Goal: Task Accomplishment & Management: Complete application form

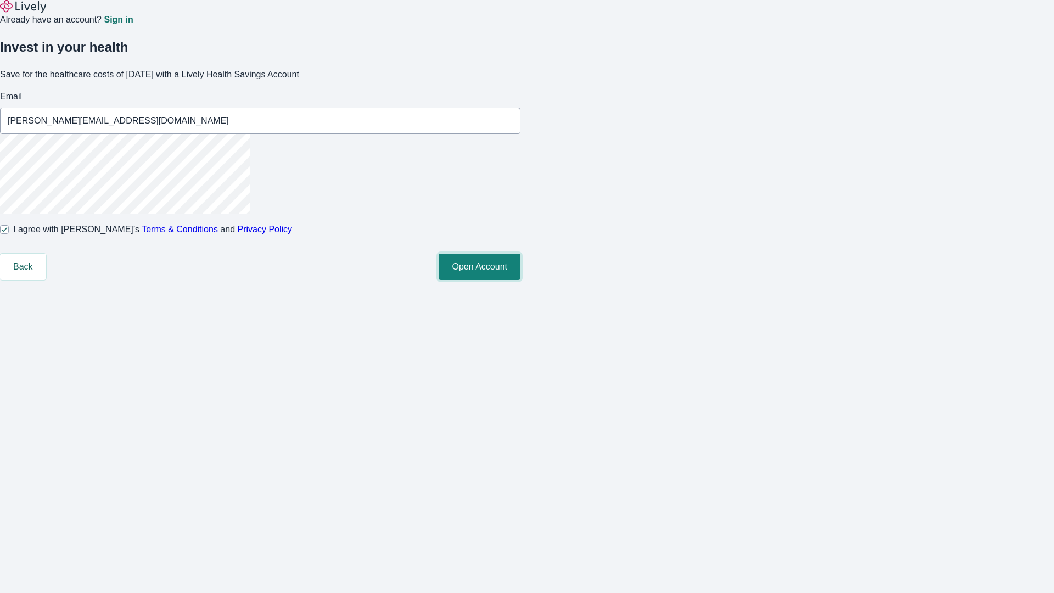
click at [520, 280] on button "Open Account" at bounding box center [480, 267] width 82 height 26
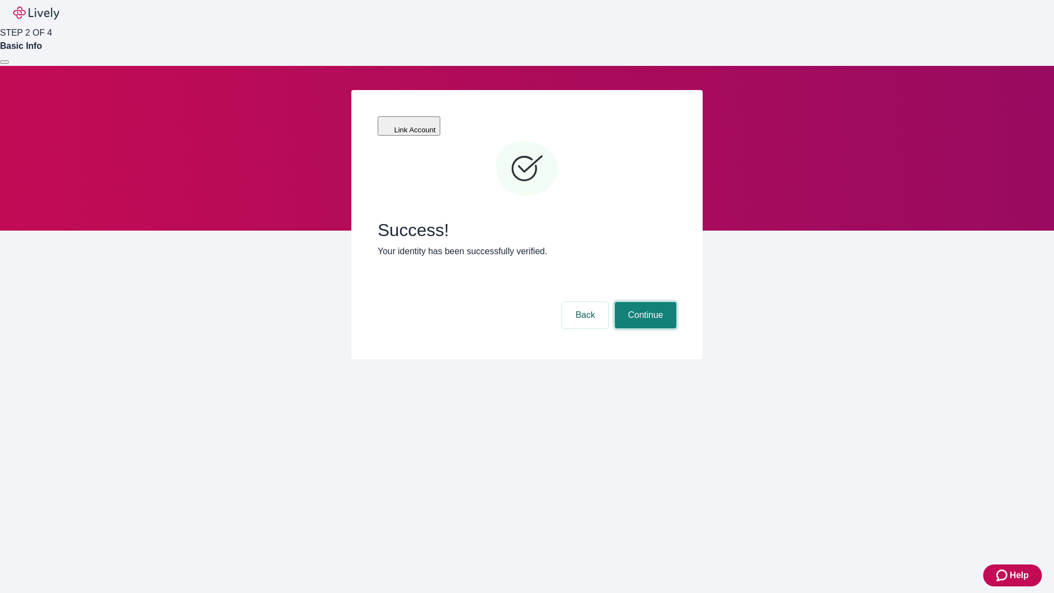
click at [644, 302] on button "Continue" at bounding box center [645, 315] width 61 height 26
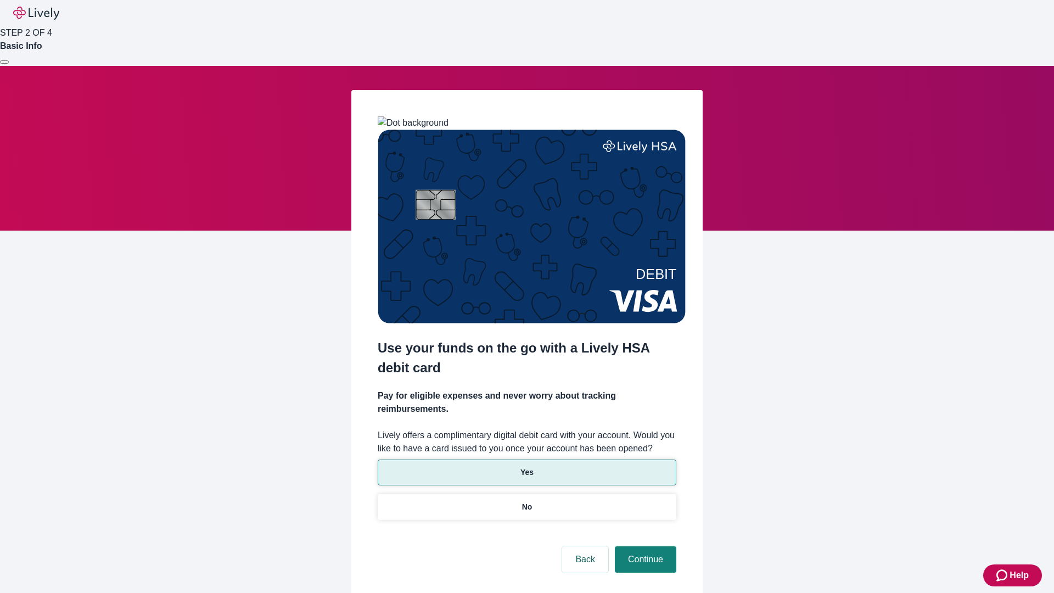
click at [526, 467] on p "Yes" at bounding box center [526, 473] width 13 height 12
click at [644, 546] on button "Continue" at bounding box center [645, 559] width 61 height 26
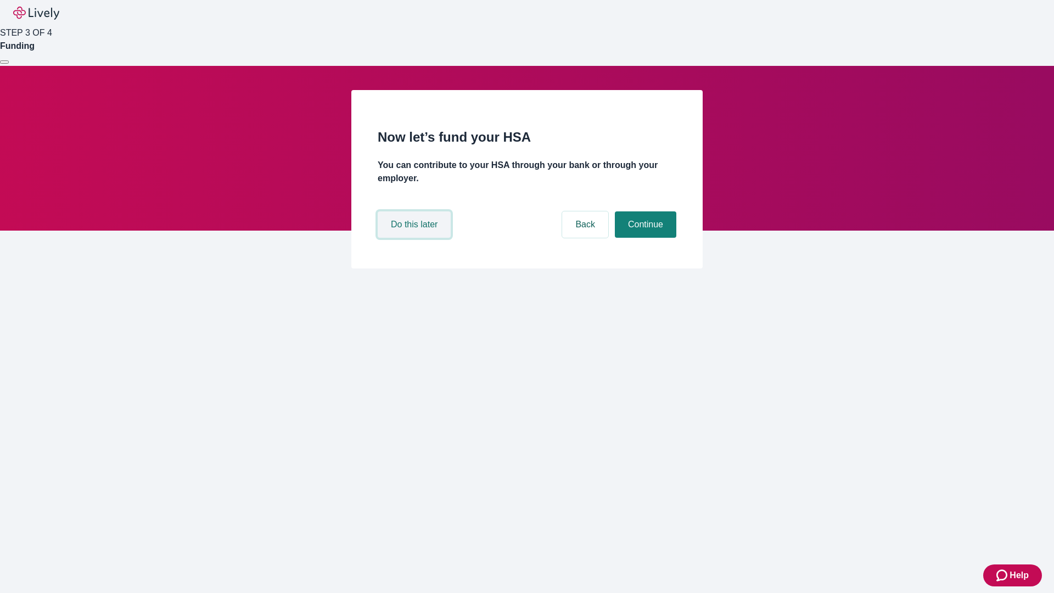
click at [416, 238] on button "Do this later" at bounding box center [414, 224] width 73 height 26
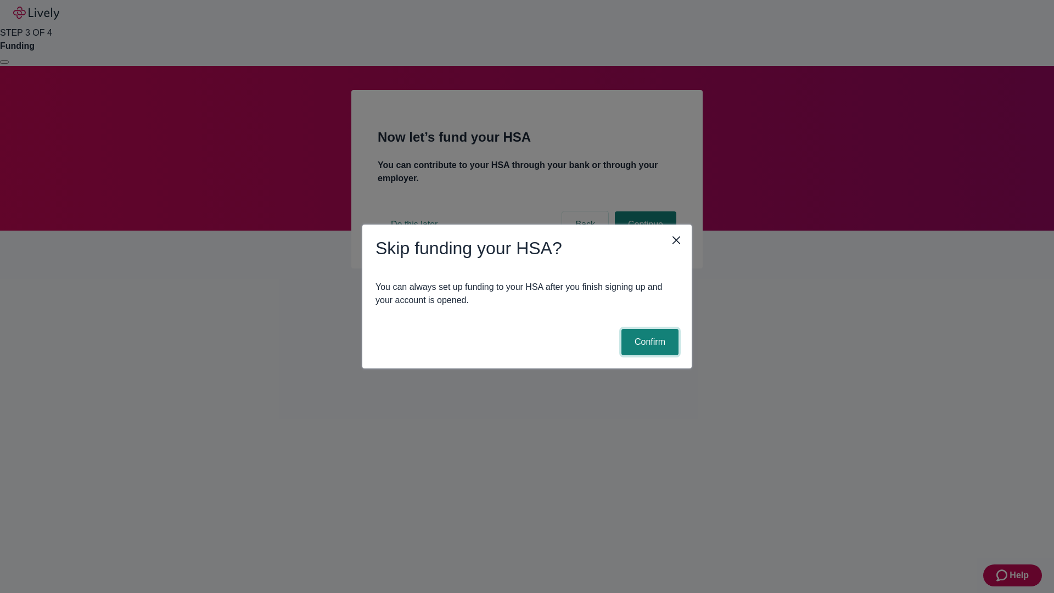
click at [648, 342] on button "Confirm" at bounding box center [649, 342] width 57 height 26
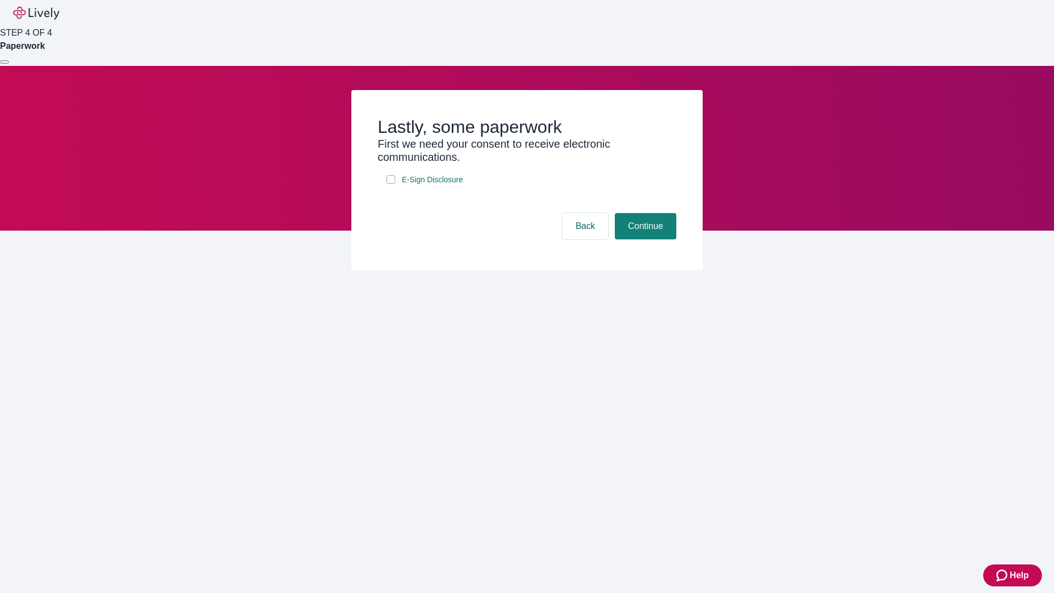
click at [391, 184] on input "E-Sign Disclosure" at bounding box center [390, 179] width 9 height 9
checkbox input "true"
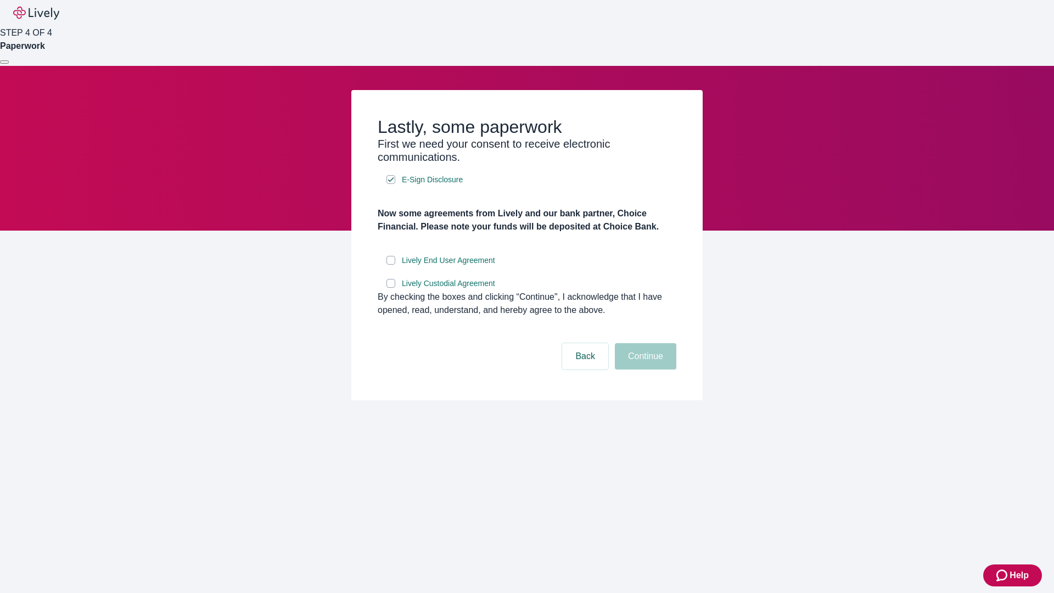
click at [391, 265] on input "Lively End User Agreement" at bounding box center [390, 260] width 9 height 9
checkbox input "true"
click at [391, 288] on input "Lively Custodial Agreement" at bounding box center [390, 283] width 9 height 9
checkbox input "true"
click at [644, 369] on button "Continue" at bounding box center [645, 356] width 61 height 26
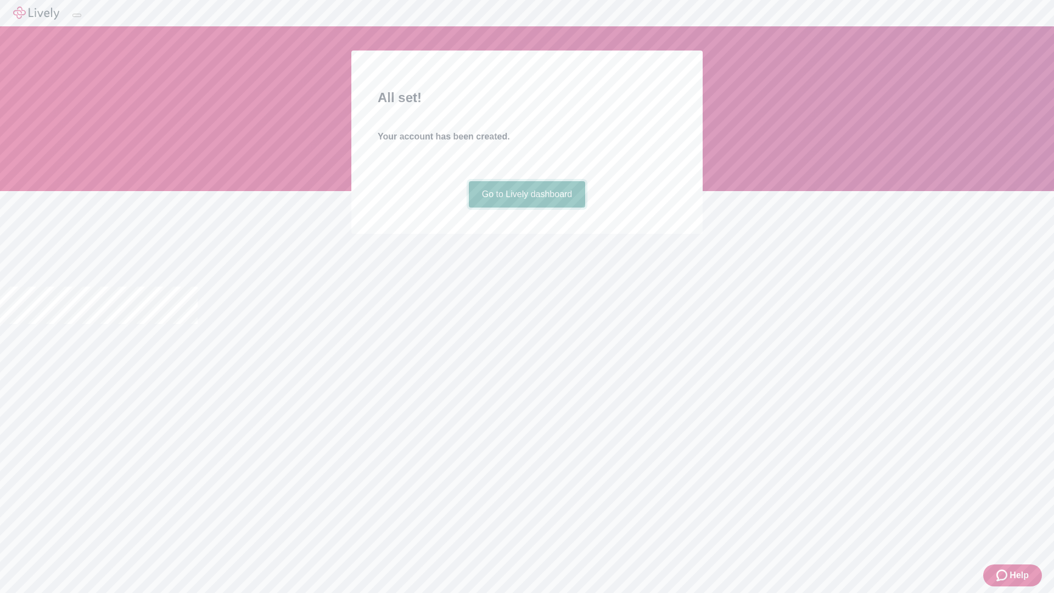
click at [526, 207] on link "Go to Lively dashboard" at bounding box center [527, 194] width 117 height 26
